Goal: Information Seeking & Learning: Find specific fact

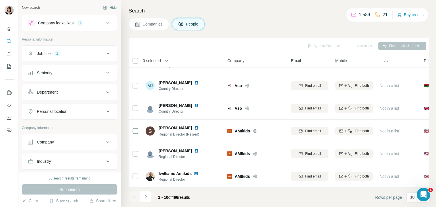
click at [105, 22] on icon at bounding box center [108, 23] width 7 height 7
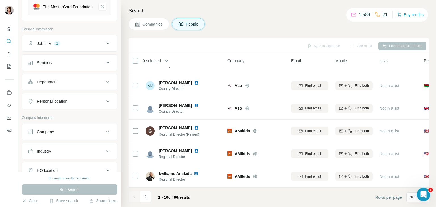
scroll to position [85, 0]
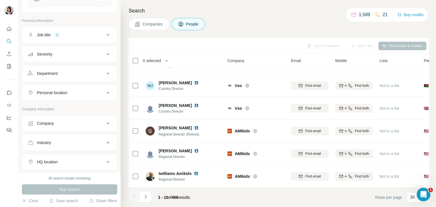
click at [105, 94] on icon at bounding box center [108, 92] width 7 height 7
click at [80, 112] on input "text" at bounding box center [69, 107] width 83 height 10
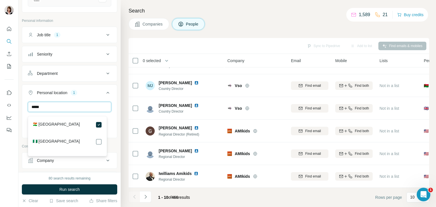
click at [72, 110] on input "*****" at bounding box center [69, 107] width 83 height 10
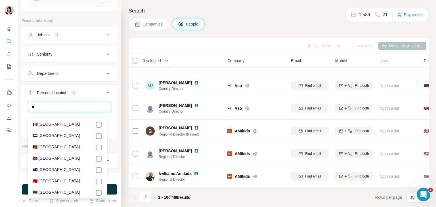
type input "*"
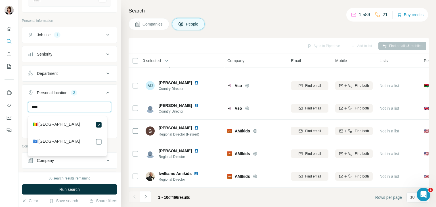
drag, startPoint x: 43, startPoint y: 112, endPoint x: 19, endPoint y: 108, distance: 24.7
click at [19, 108] on div "New search Hide Company lookalikes 1 Find companies similar to one you've succe…" at bounding box center [69, 86] width 102 height 172
drag, startPoint x: 58, startPoint y: 111, endPoint x: 23, endPoint y: 106, distance: 35.8
click at [23, 106] on div "***** [GEOGRAPHIC_DATA] [GEOGRAPHIC_DATA] [GEOGRAPHIC_DATA] Clear all" at bounding box center [69, 124] width 95 height 45
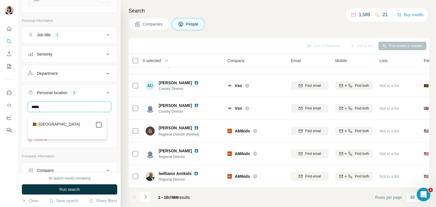
type input "*****"
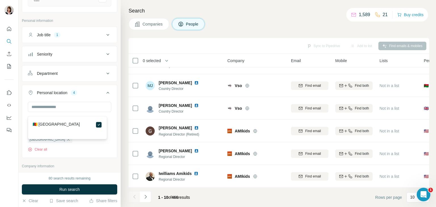
click at [11, 153] on div at bounding box center [9, 103] width 18 height 207
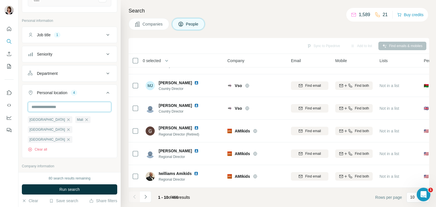
click at [67, 112] on input "text" at bounding box center [69, 107] width 83 height 10
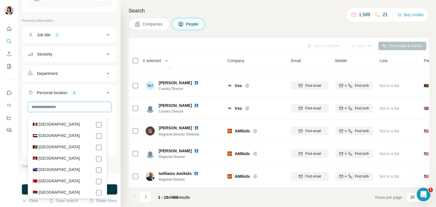
scroll to position [57, 0]
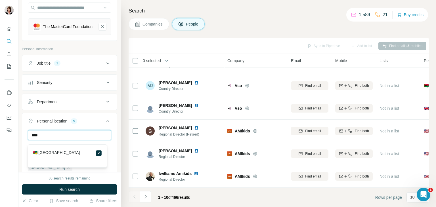
drag, startPoint x: 50, startPoint y: 141, endPoint x: 24, endPoint y: 138, distance: 26.0
click at [24, 138] on div "**** [GEOGRAPHIC_DATA] [GEOGRAPHIC_DATA] [GEOGRAPHIC_DATA] [GEOGRAPHIC_DATA] [G…" at bounding box center [69, 162] width 95 height 65
drag, startPoint x: 73, startPoint y: 139, endPoint x: 28, endPoint y: 138, distance: 44.6
click at [28, 138] on input "*****" at bounding box center [69, 135] width 83 height 10
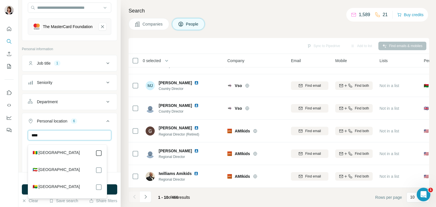
type input "****"
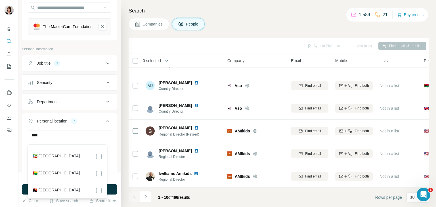
scroll to position [20, 0]
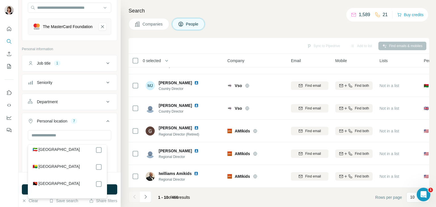
click at [18, 174] on div "80 search results remaining Run search Clear Save search Share filters" at bounding box center [69, 189] width 102 height 35
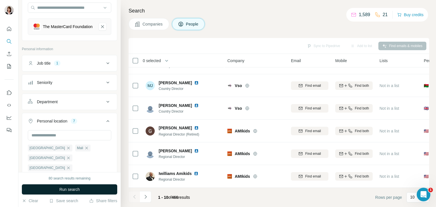
click at [78, 191] on span "Run search" at bounding box center [69, 190] width 20 height 6
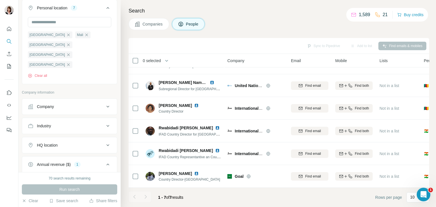
scroll to position [199, 0]
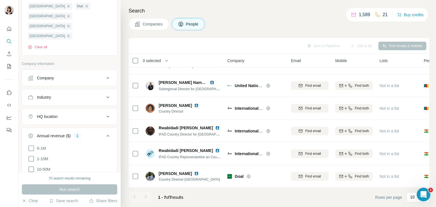
click at [67, 133] on div "Annual revenue ($)" at bounding box center [54, 136] width 34 height 6
click at [105, 133] on icon at bounding box center [108, 136] width 7 height 7
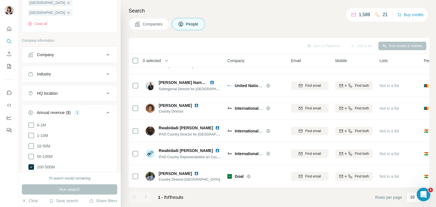
scroll to position [256, 0]
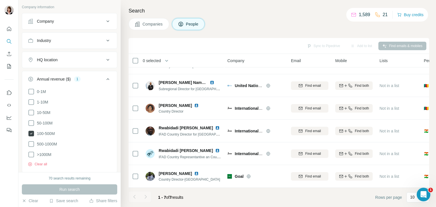
click at [30, 131] on icon at bounding box center [31, 134] width 6 height 6
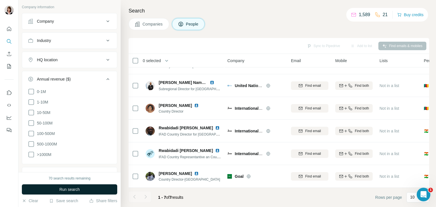
click at [68, 191] on span "Run search" at bounding box center [69, 190] width 20 height 6
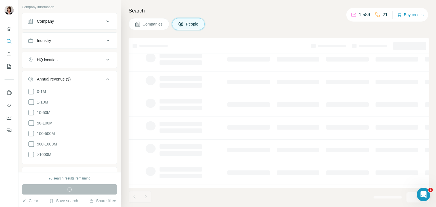
scroll to position [110, 0]
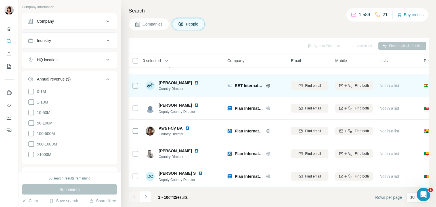
click at [199, 81] on img at bounding box center [196, 83] width 5 height 5
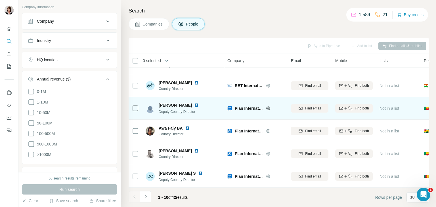
click at [199, 103] on img at bounding box center [196, 105] width 5 height 5
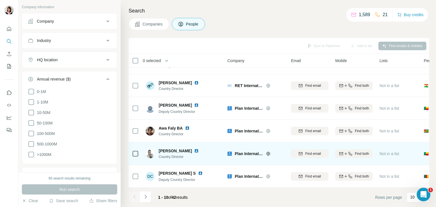
click at [199, 149] on img at bounding box center [196, 151] width 5 height 5
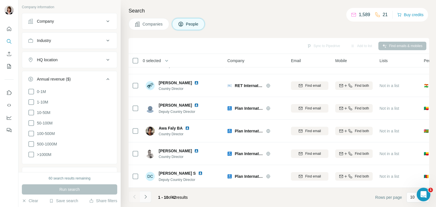
click at [143, 197] on icon "Navigate to next page" at bounding box center [146, 197] width 6 height 6
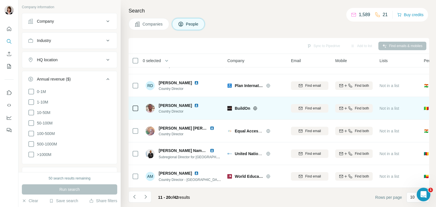
click at [199, 103] on img at bounding box center [196, 105] width 5 height 5
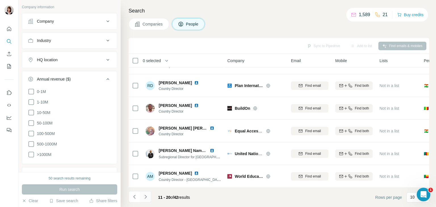
click at [148, 199] on icon "Navigate to next page" at bounding box center [146, 197] width 6 height 6
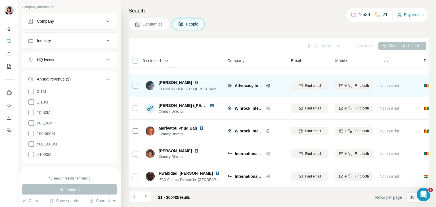
click at [194, 80] on img at bounding box center [196, 82] width 5 height 5
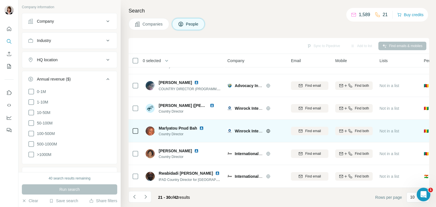
click at [202, 126] on img at bounding box center [201, 128] width 5 height 5
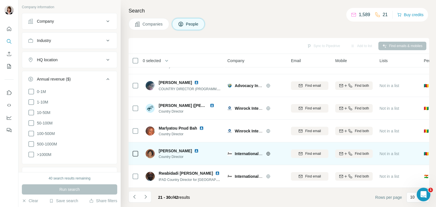
click at [194, 149] on img at bounding box center [196, 151] width 5 height 5
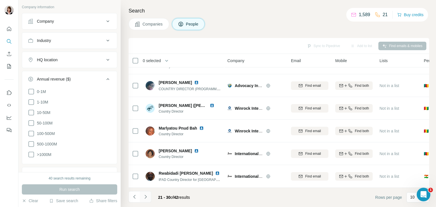
click at [146, 198] on icon "Navigate to next page" at bounding box center [146, 197] width 6 height 6
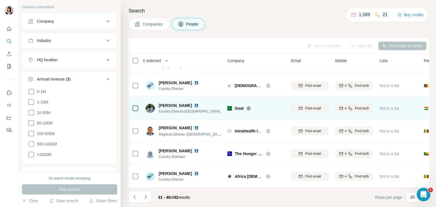
click at [199, 104] on img at bounding box center [196, 105] width 5 height 5
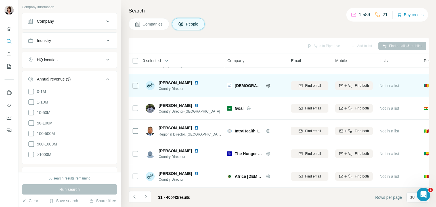
click at [194, 81] on img at bounding box center [196, 83] width 5 height 5
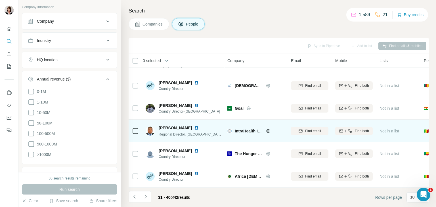
click at [194, 126] on img at bounding box center [196, 128] width 5 height 5
click at [198, 149] on img at bounding box center [196, 151] width 5 height 5
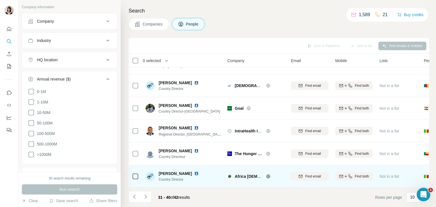
click at [199, 172] on img at bounding box center [196, 174] width 5 height 5
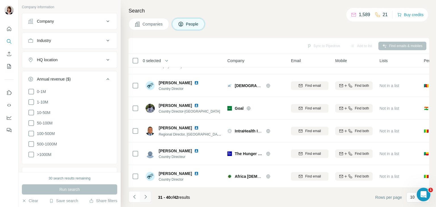
click at [145, 197] on icon "Navigate to next page" at bounding box center [146, 197] width 6 height 6
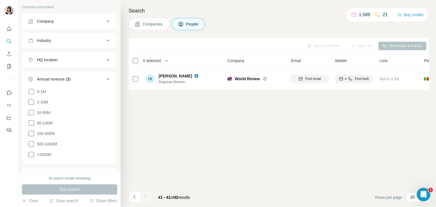
scroll to position [0, 0]
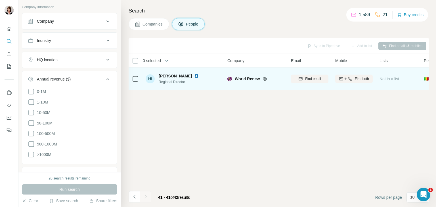
click at [194, 75] on img at bounding box center [196, 76] width 5 height 5
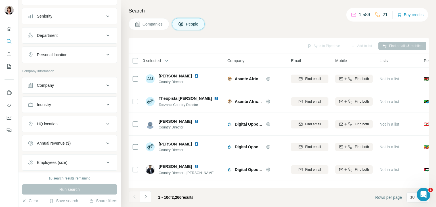
scroll to position [85, 0]
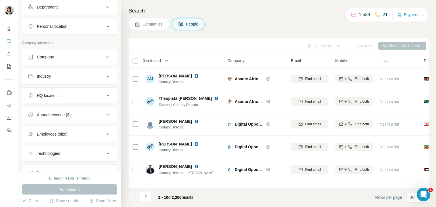
click at [105, 95] on icon at bounding box center [108, 95] width 7 height 7
click at [82, 107] on input "text" at bounding box center [69, 110] width 83 height 10
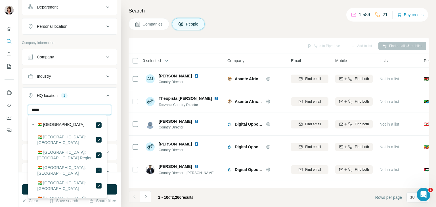
click at [61, 112] on input "*****" at bounding box center [69, 110] width 83 height 10
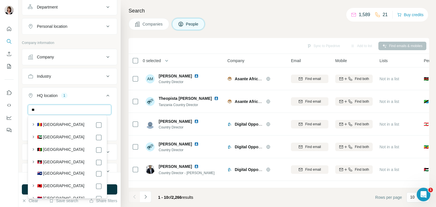
type input "*"
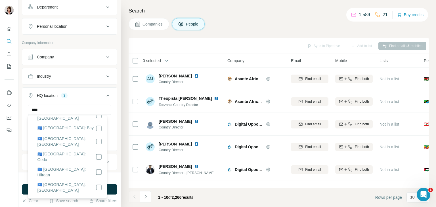
scroll to position [317, 0]
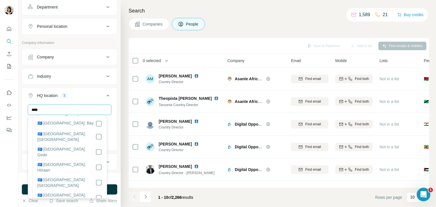
drag, startPoint x: 49, startPoint y: 110, endPoint x: 19, endPoint y: 111, distance: 30.1
click at [19, 111] on div "New search Hide Company lookalikes 1 Personal information Job title 1 Seniority…" at bounding box center [69, 86] width 102 height 172
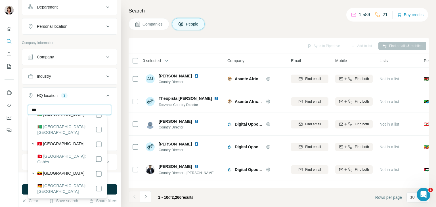
scroll to position [0, 0]
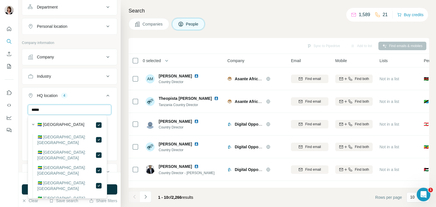
drag, startPoint x: 58, startPoint y: 112, endPoint x: 17, endPoint y: 112, distance: 40.6
click at [17, 112] on div "New search Hide Company lookalikes 1 Personal information Job title 1 Seniority…" at bounding box center [218, 103] width 436 height 207
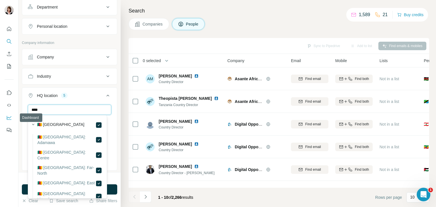
drag, startPoint x: 52, startPoint y: 111, endPoint x: 5, endPoint y: 114, distance: 46.9
click at [5, 114] on div "New search Hide Company lookalikes 1 Personal information Job title 1 Seniority…" at bounding box center [218, 103] width 436 height 207
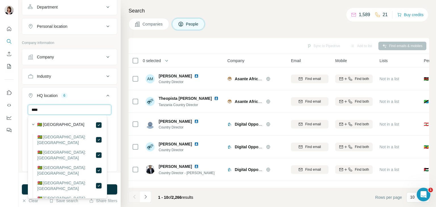
drag, startPoint x: 45, startPoint y: 111, endPoint x: 19, endPoint y: 111, distance: 26.4
click at [19, 111] on div "New search Hide Company lookalikes 1 Personal information Job title 1 Seniority…" at bounding box center [69, 86] width 102 height 172
drag, startPoint x: 61, startPoint y: 110, endPoint x: 9, endPoint y: 112, distance: 52.3
click at [9, 112] on div "New search Hide Company lookalikes 1 Personal information Job title 1 Seniority…" at bounding box center [218, 103] width 436 height 207
type input "******"
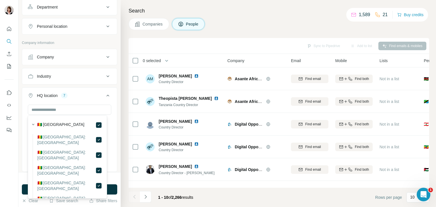
click at [16, 161] on div at bounding box center [9, 103] width 18 height 207
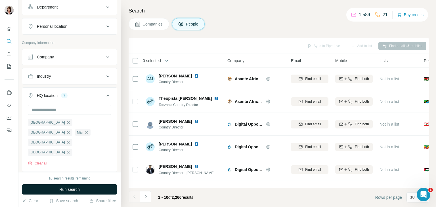
click at [59, 187] on span "Run search" at bounding box center [69, 190] width 20 height 6
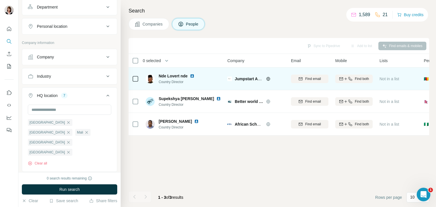
click at [192, 75] on img at bounding box center [192, 76] width 5 height 5
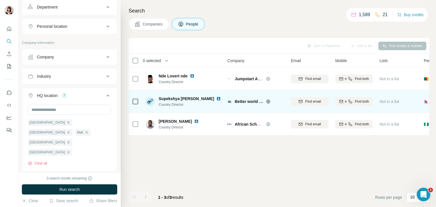
click at [216, 98] on img at bounding box center [218, 99] width 5 height 5
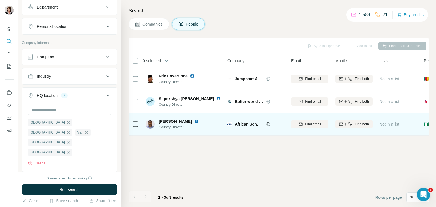
click at [194, 120] on img at bounding box center [196, 121] width 5 height 5
